Goal: Task Accomplishment & Management: Use online tool/utility

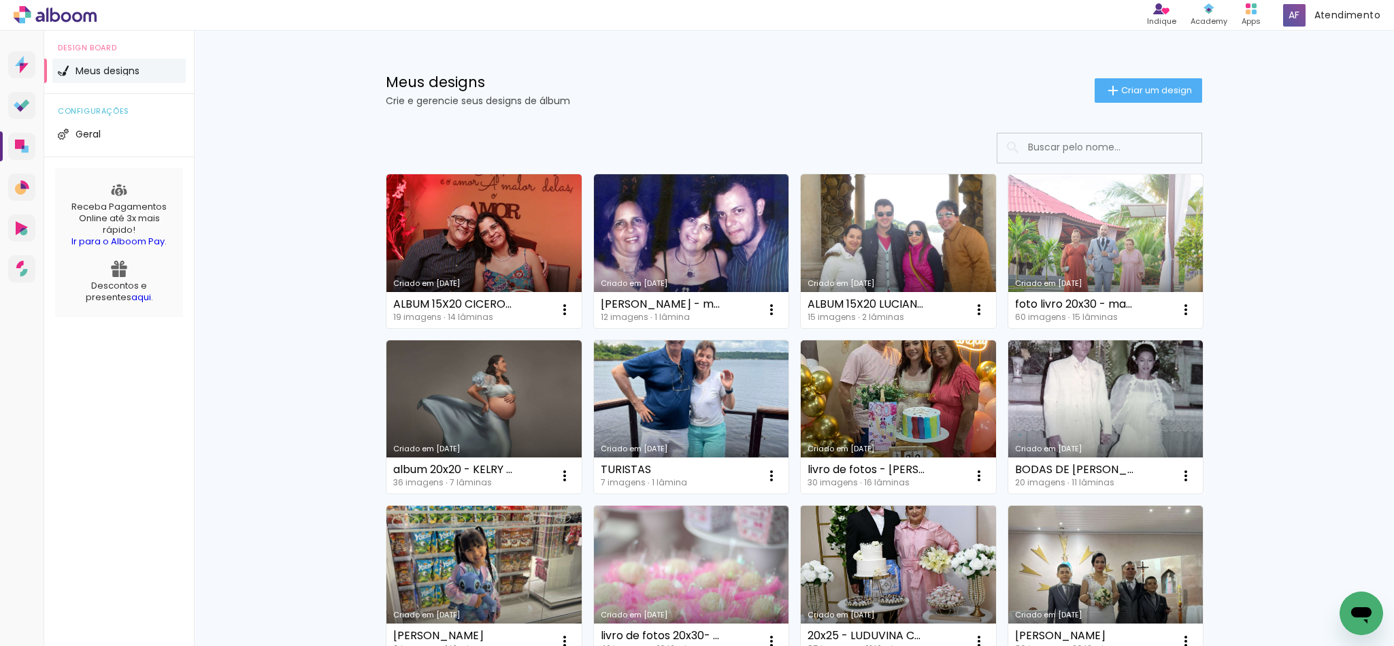
scroll to position [102, 0]
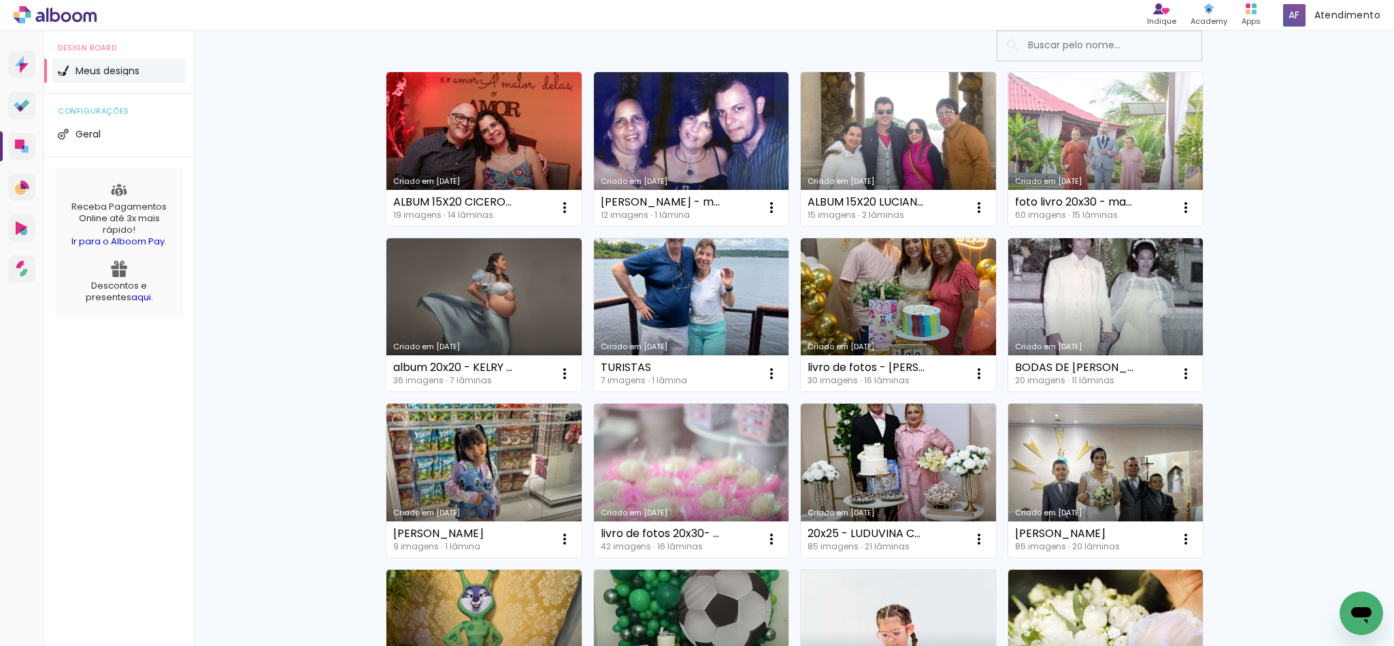
click at [1113, 476] on link "Criado em [DATE]" at bounding box center [1106, 481] width 195 height 154
click at [0, 0] on neon-animated-pages "Confirmar Cancelar" at bounding box center [0, 0] width 0 height 0
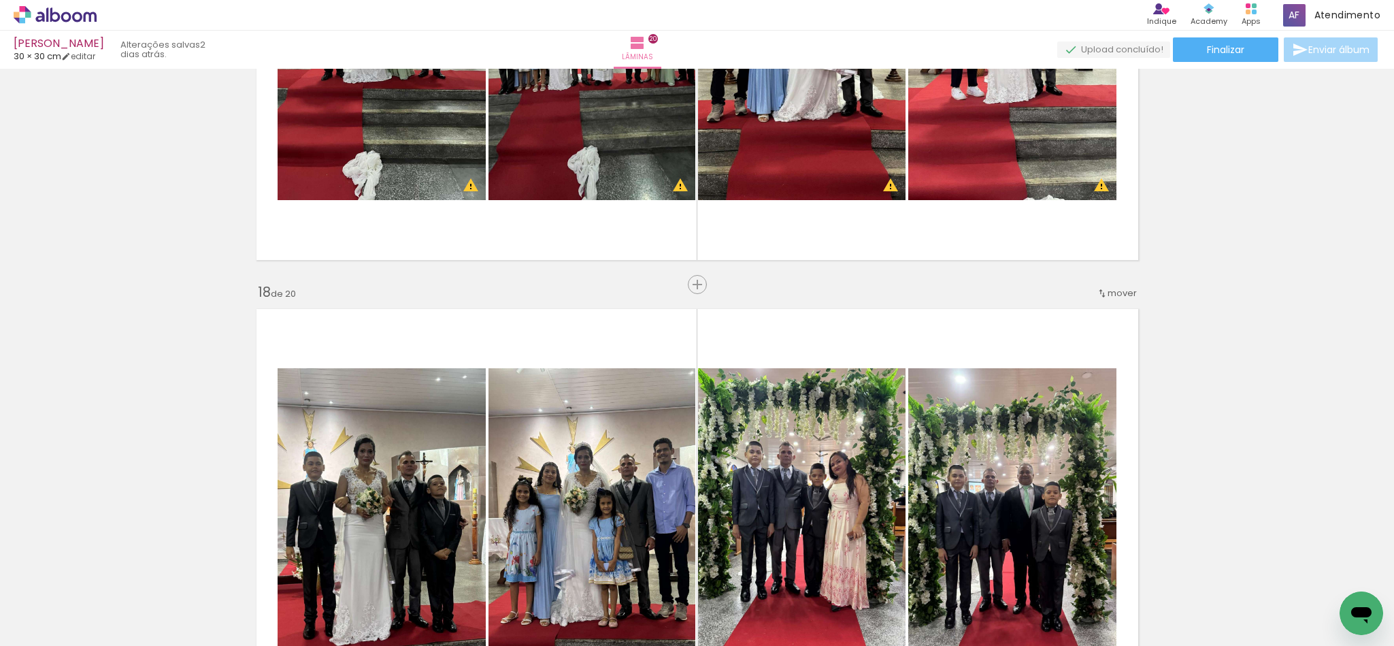
scroll to position [7957, 0]
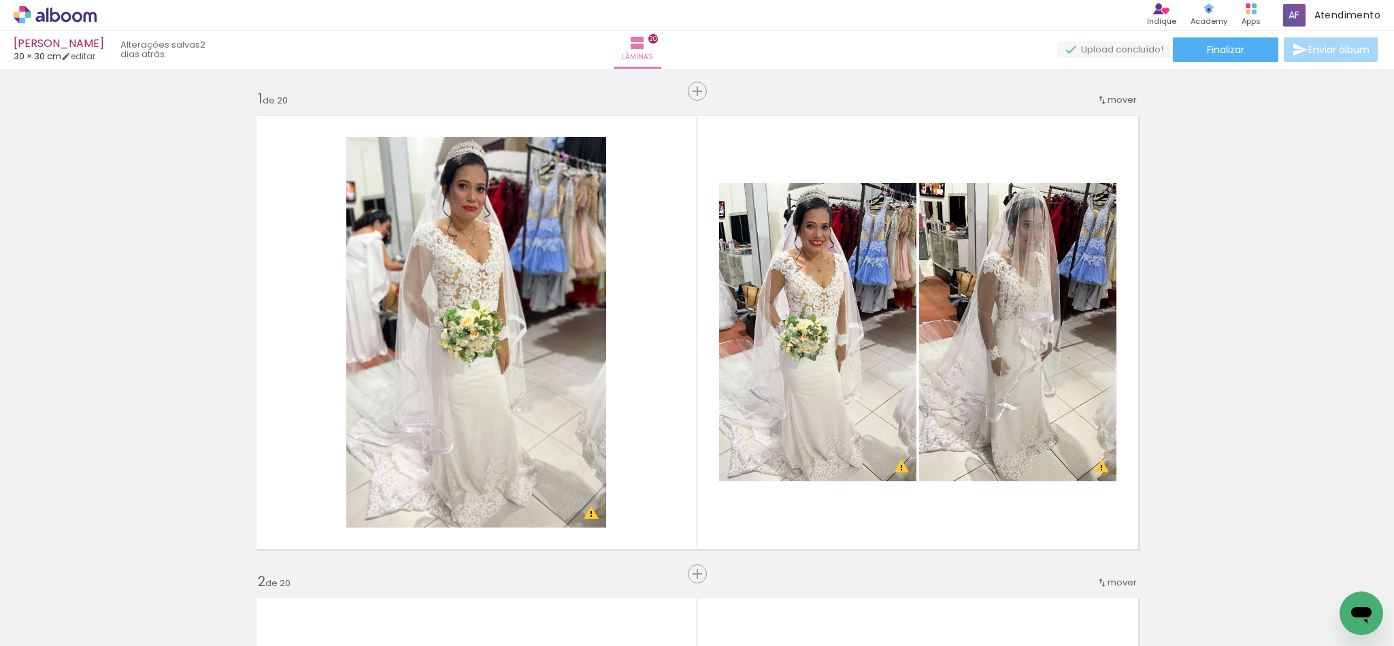
scroll to position [7957, 0]
